Goal: Information Seeking & Learning: Find specific fact

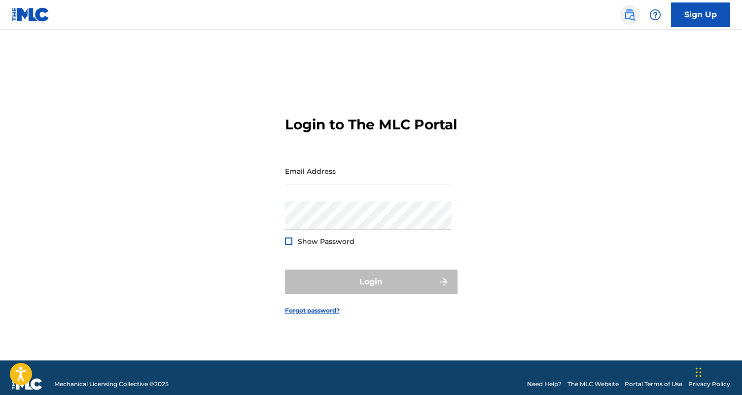
click at [631, 14] on img at bounding box center [630, 15] width 12 height 12
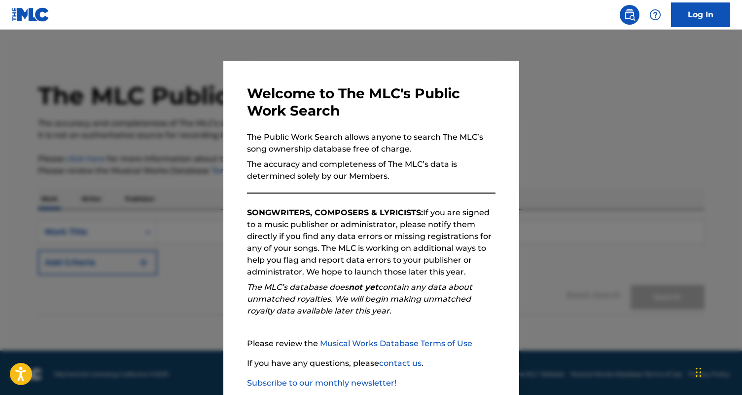
scroll to position [57, 0]
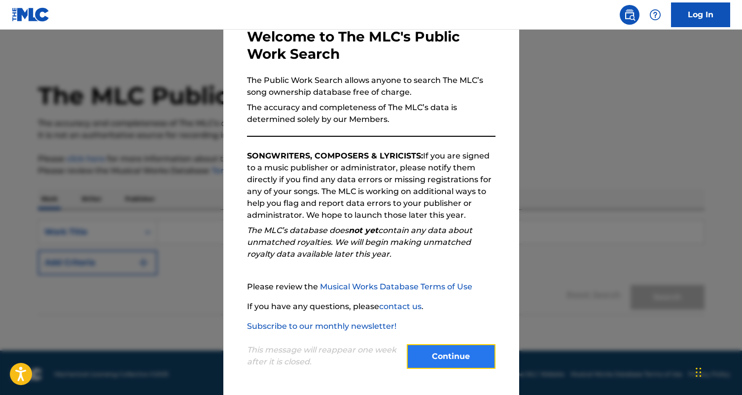
click at [434, 351] on button "Continue" at bounding box center [451, 356] width 89 height 25
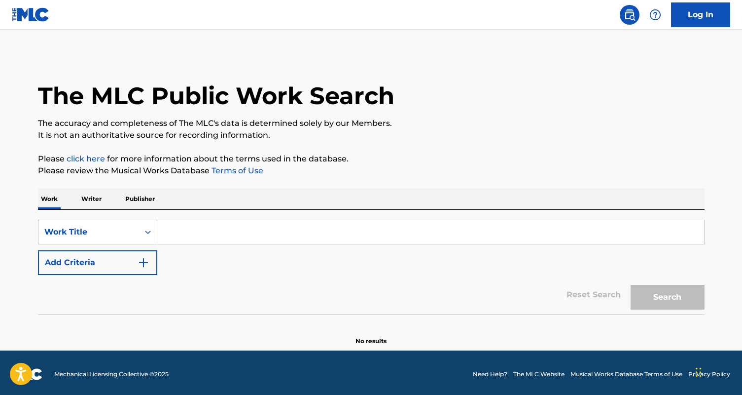
click at [170, 232] on input "Search Form" at bounding box center [430, 232] width 547 height 24
paste input "Why Should We Stop Now"
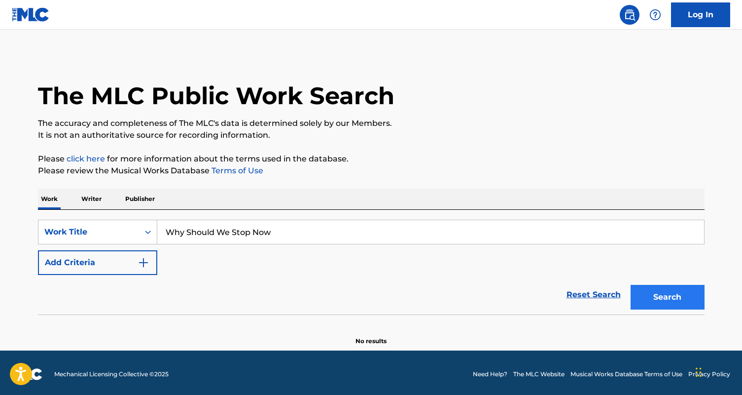
type input "Why Should We Stop Now"
click at [644, 291] on button "Search" at bounding box center [668, 297] width 74 height 25
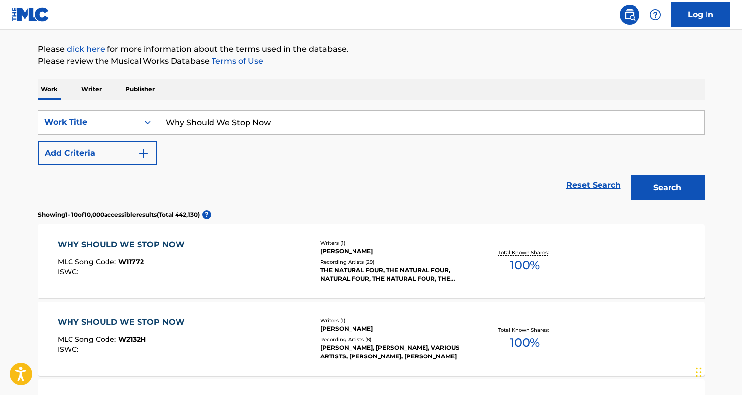
scroll to position [111, 0]
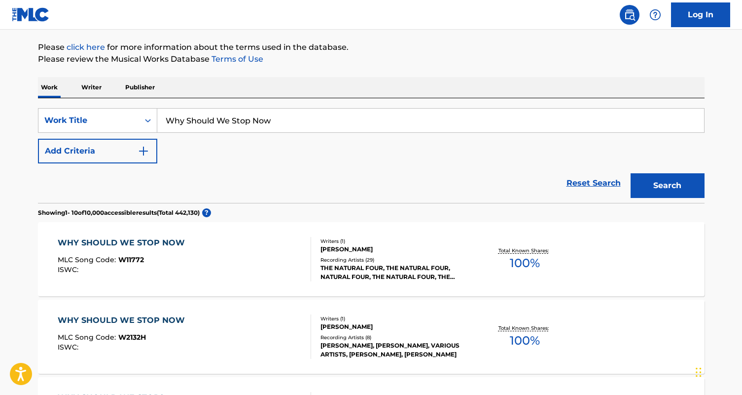
click at [390, 275] on div "THE NATURAL FOUR, THE NATURAL FOUR, NATURAL FOUR, THE NATURAL FOUR, THE NATURAL…" at bounding box center [395, 272] width 149 height 18
